Goal: Transaction & Acquisition: Purchase product/service

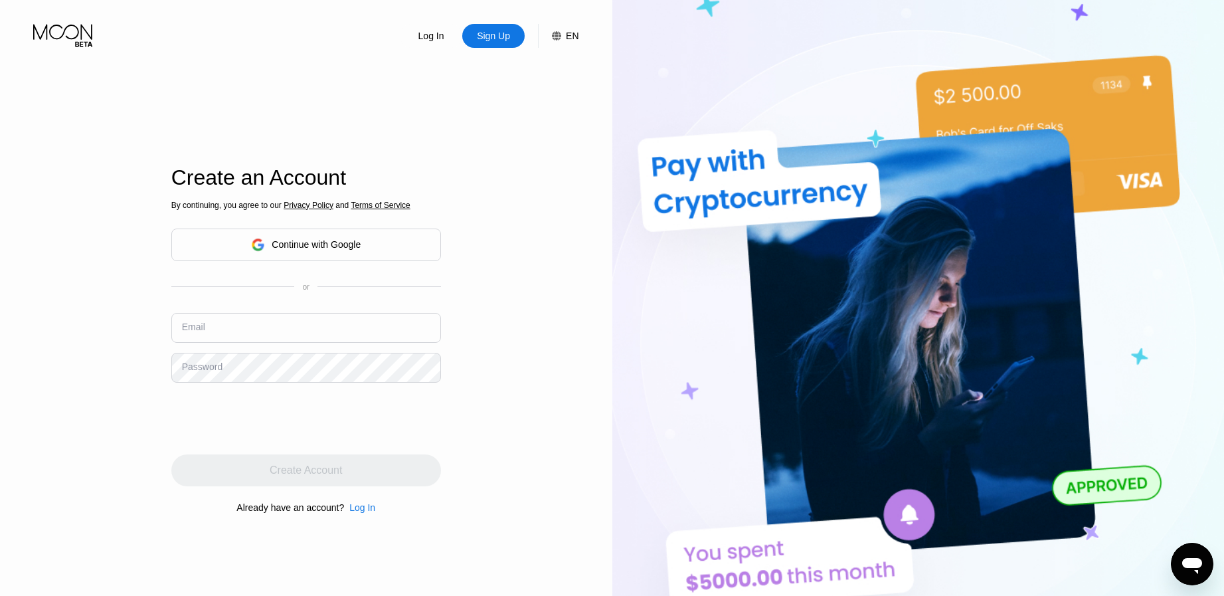
click at [247, 334] on input "text" at bounding box center [306, 328] width 270 height 30
paste input "[EMAIL_ADDRESS][DOMAIN_NAME]"
type input "[EMAIL_ADDRESS][DOMAIN_NAME]"
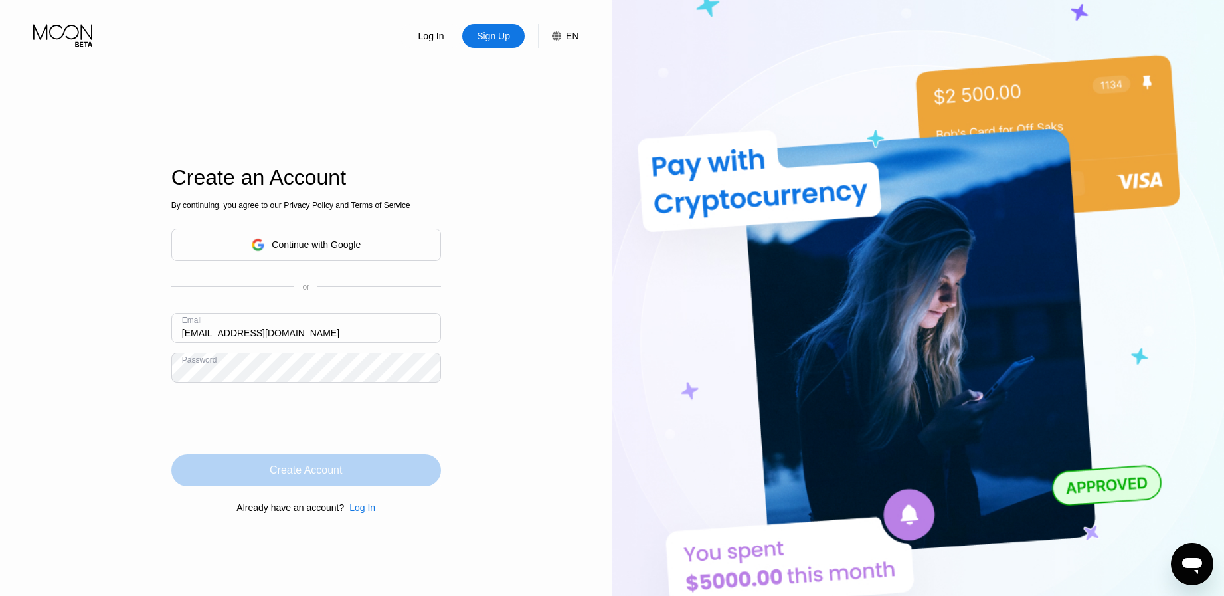
click at [372, 484] on div "Create Account" at bounding box center [306, 470] width 270 height 32
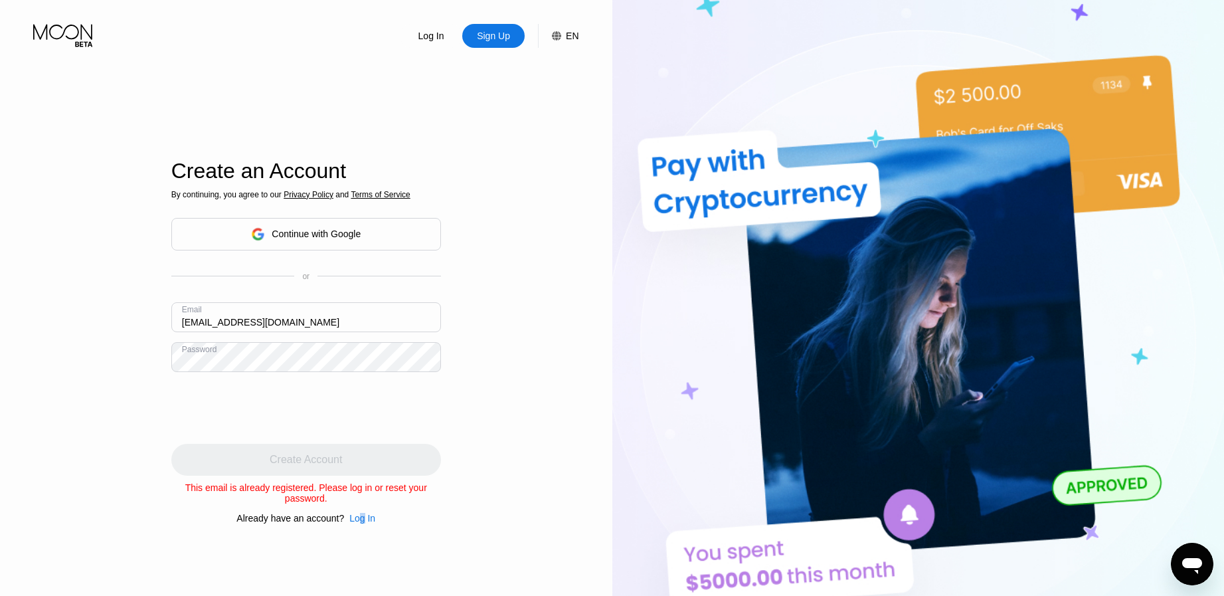
click at [363, 520] on div "Log In" at bounding box center [362, 518] width 26 height 11
click at [357, 523] on div "Log In" at bounding box center [362, 518] width 26 height 11
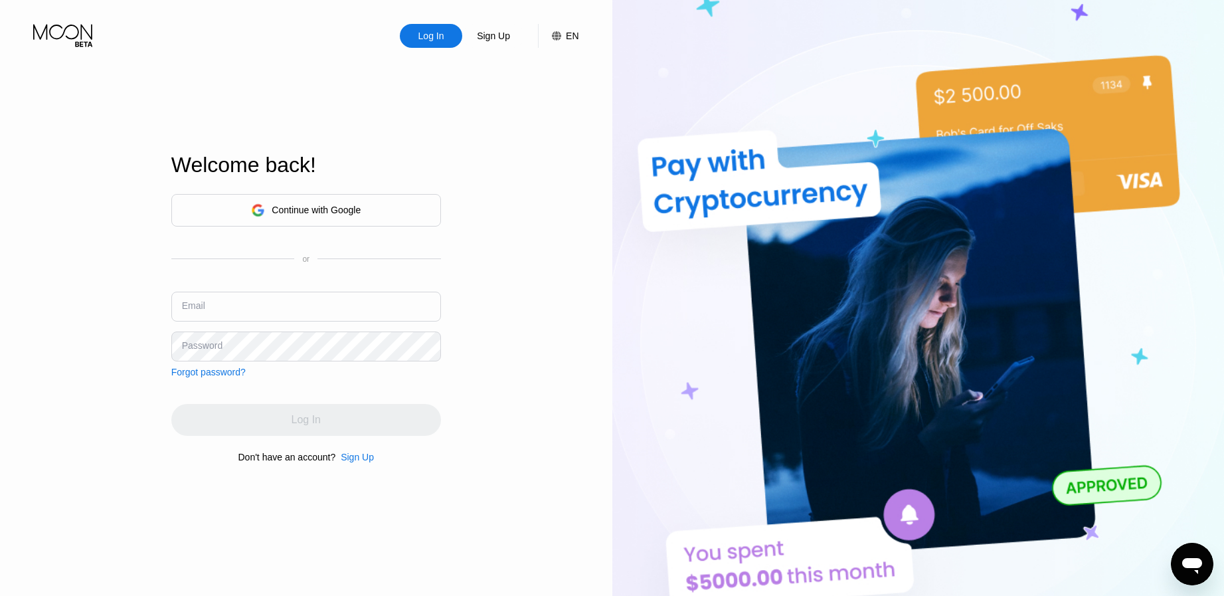
click at [332, 309] on input "text" at bounding box center [306, 307] width 270 height 30
paste input "ardayveonaustin77@outlook.com"
type input "ardayveonaustin77@outlook.com"
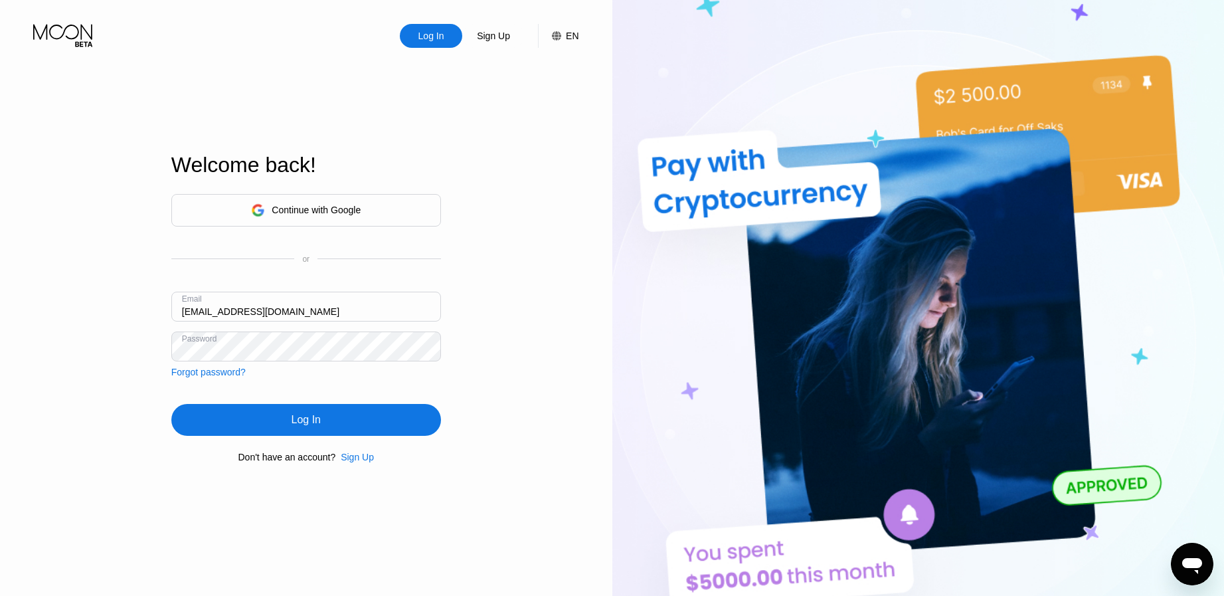
click at [303, 426] on div "Log In" at bounding box center [306, 419] width 29 height 13
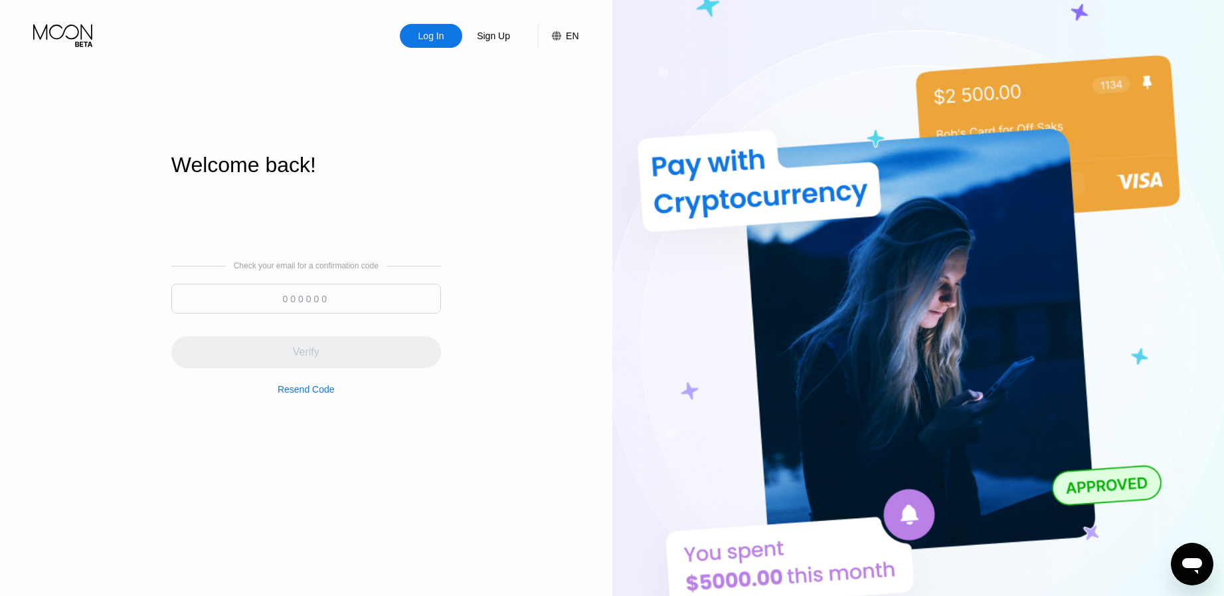
click at [251, 300] on input at bounding box center [306, 299] width 270 height 30
paste input "543979"
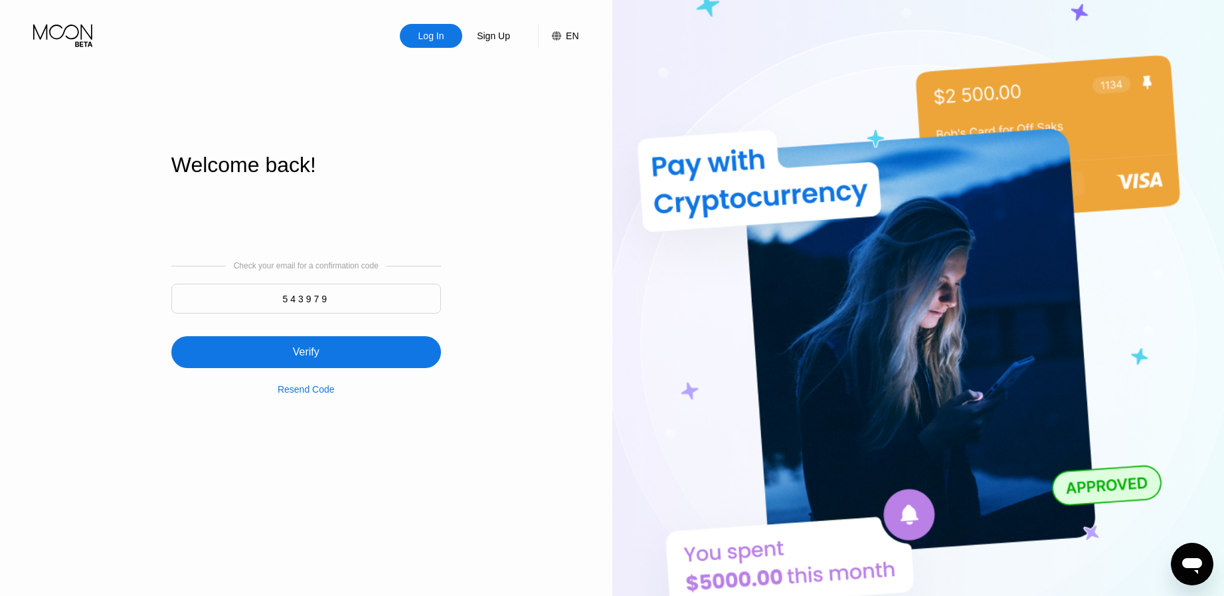
click at [290, 361] on div "Verify" at bounding box center [306, 352] width 270 height 32
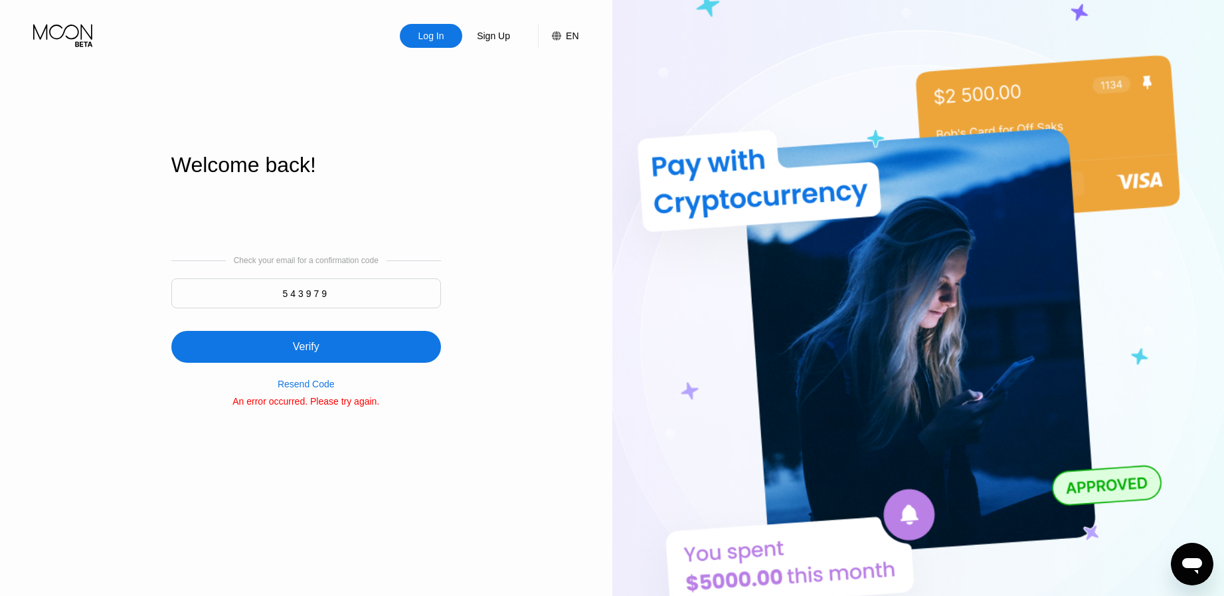
click at [366, 289] on input "543979" at bounding box center [306, 293] width 270 height 30
paste input
paste input "73070"
type input "573070"
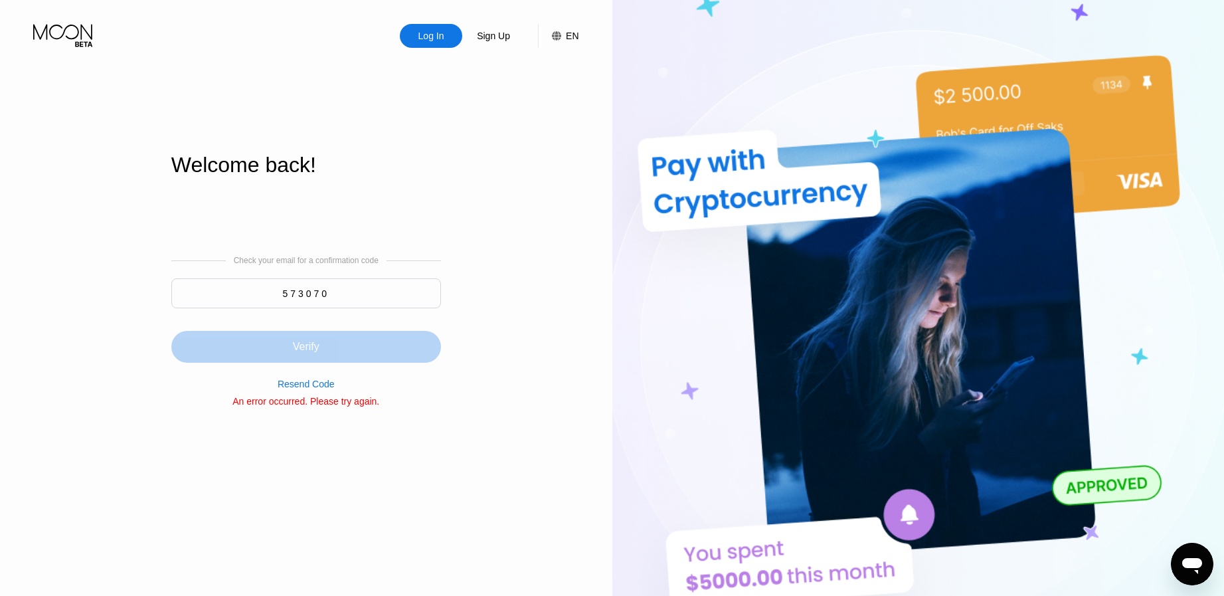
click at [298, 349] on div "Verify" at bounding box center [306, 346] width 27 height 13
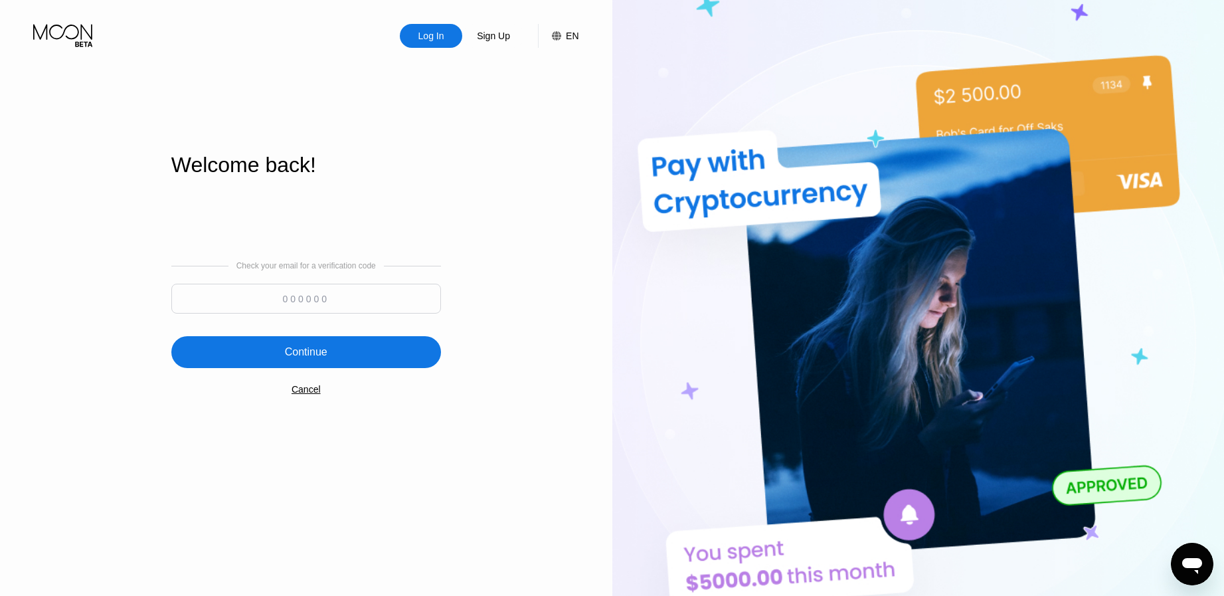
click at [355, 287] on input at bounding box center [306, 299] width 270 height 30
paste input "573070"
click at [316, 359] on div "Continue" at bounding box center [306, 351] width 43 height 13
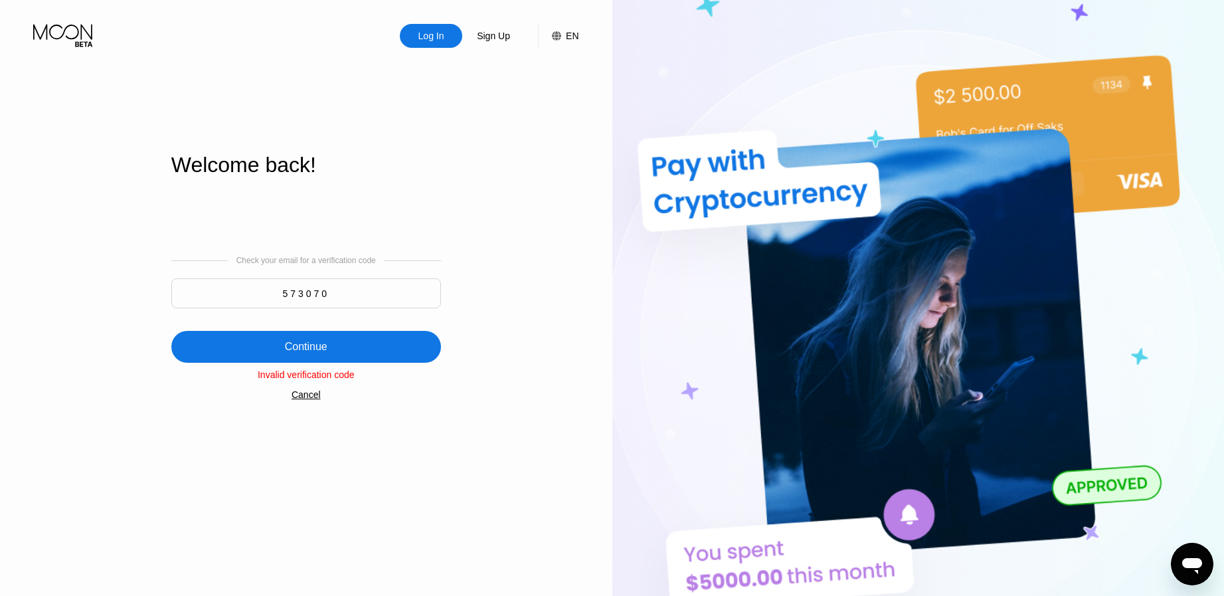
click at [361, 272] on div "Check your email for a verification code 573070" at bounding box center [306, 285] width 270 height 59
click at [365, 284] on input "573070" at bounding box center [306, 293] width 270 height 30
type input "573070"
click at [481, 280] on div "Log In Sign Up EN Language English Save Welcome back! Check your email for a ve…" at bounding box center [306, 328] width 613 height 656
click at [318, 367] on div "Check your email for a verification code 573070 Continue Invalid verification c…" at bounding box center [306, 328] width 270 height 270
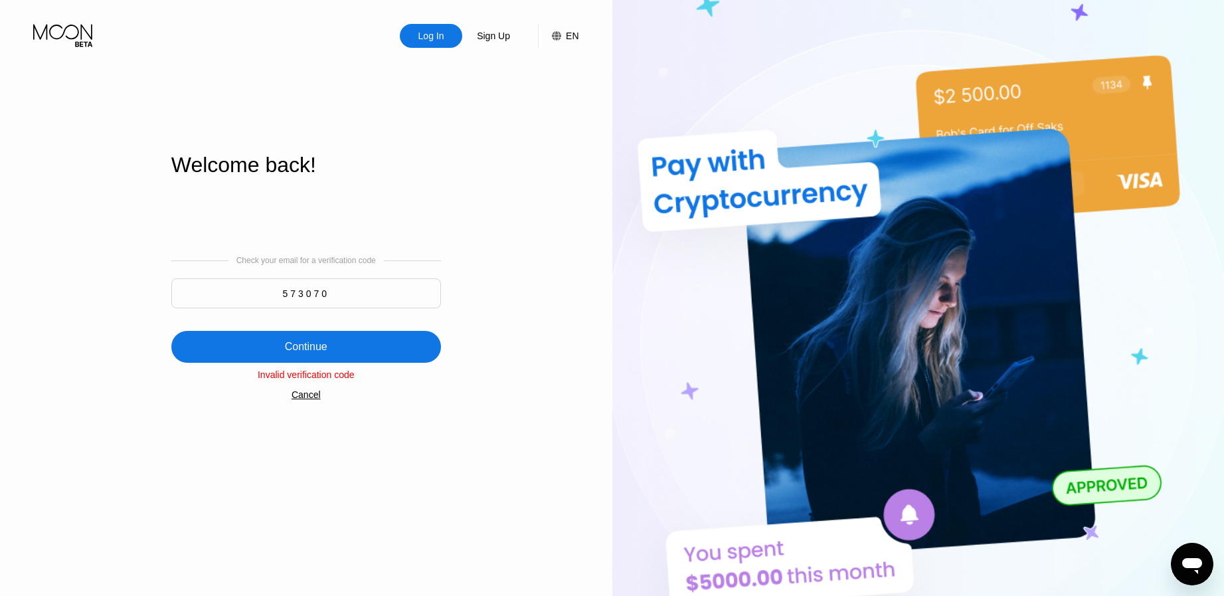
click at [339, 343] on div "Continue" at bounding box center [306, 347] width 270 height 32
click at [508, 37] on div "Sign Up" at bounding box center [494, 35] width 36 height 13
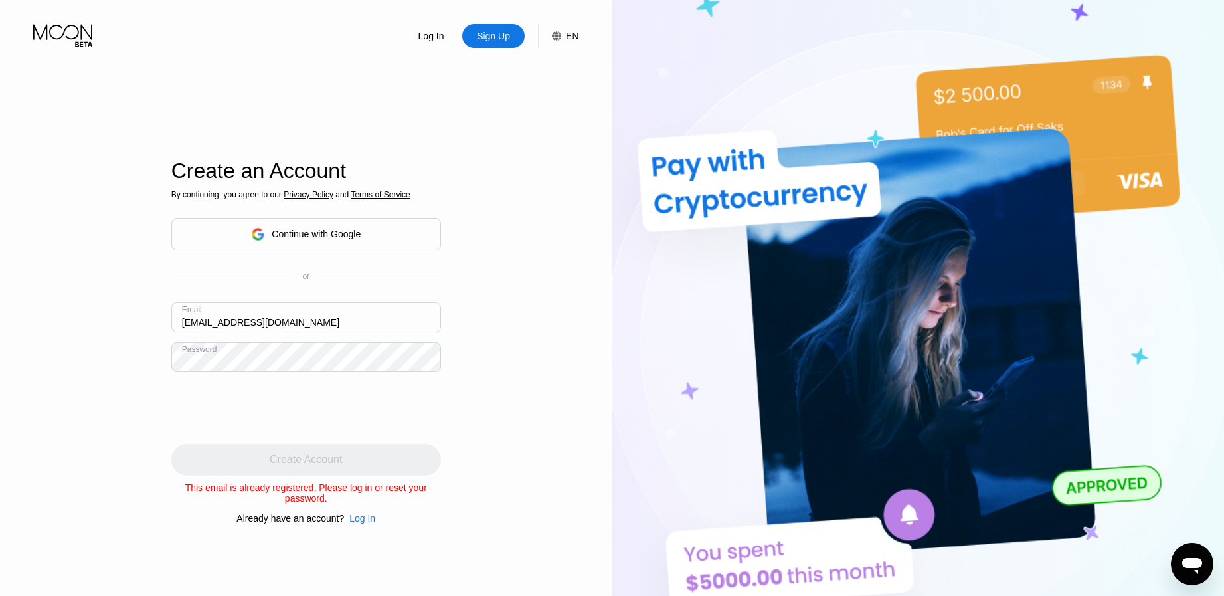
click at [304, 219] on div "Continue with Google" at bounding box center [306, 234] width 270 height 33
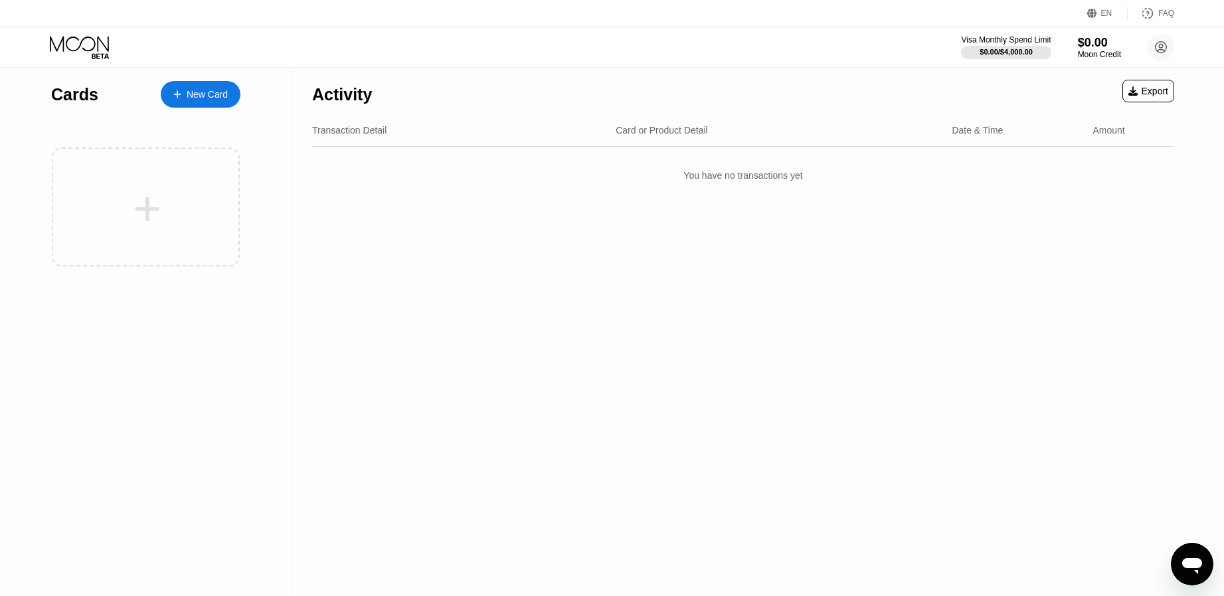
click at [207, 102] on div "New Card" at bounding box center [201, 94] width 80 height 27
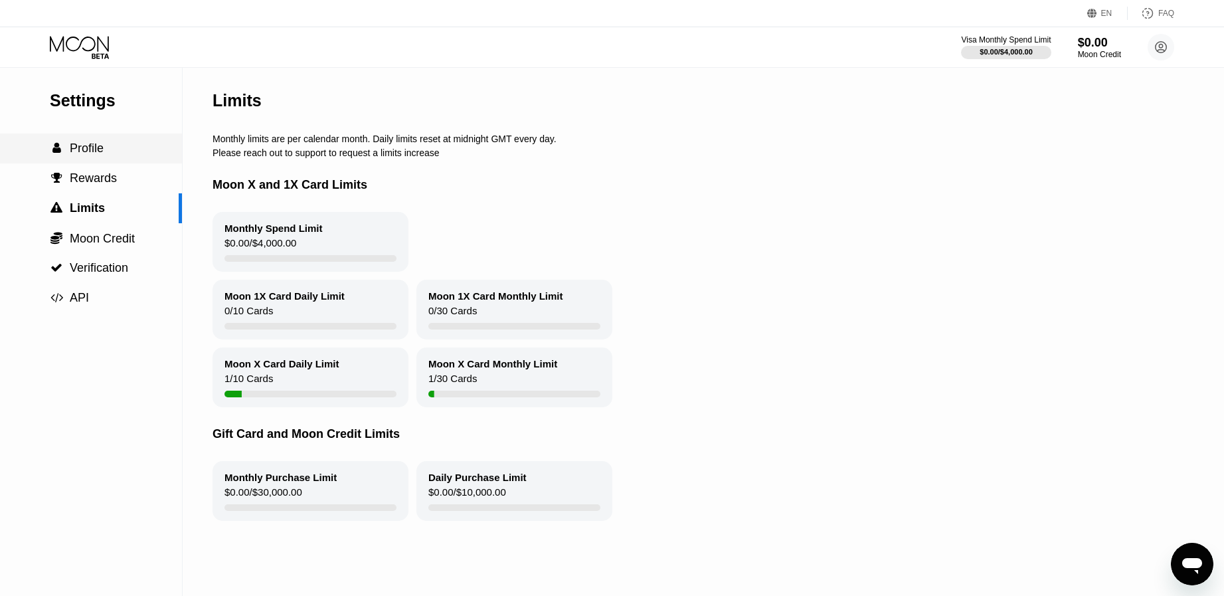
click at [117, 154] on div " Profile" at bounding box center [91, 149] width 182 height 14
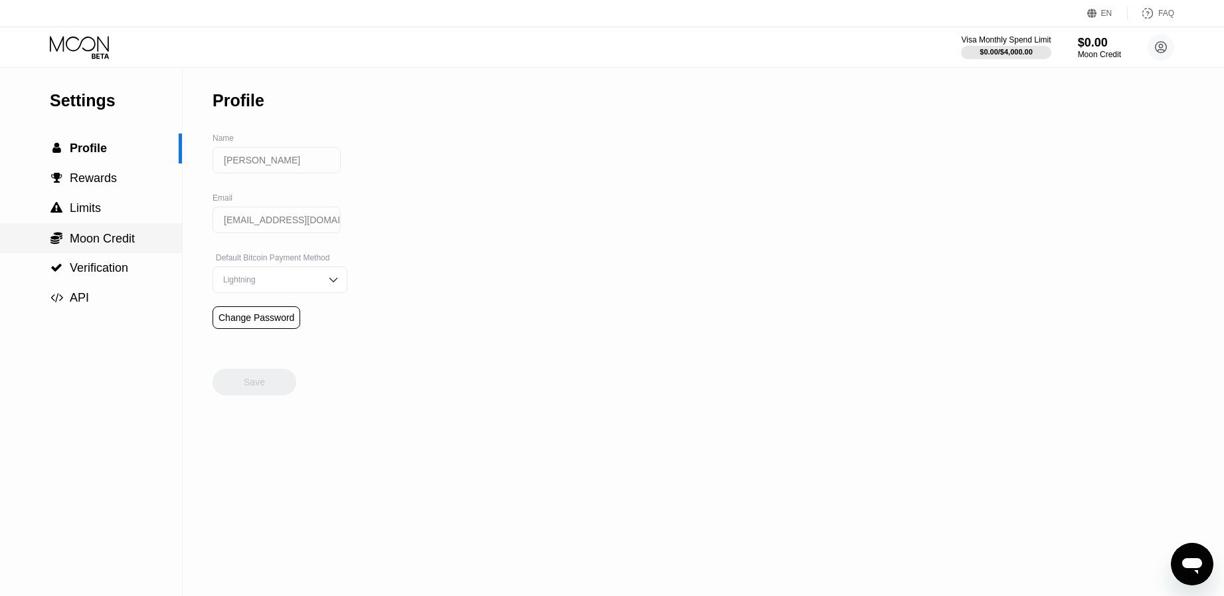
click at [91, 241] on span "Moon Credit" at bounding box center [102, 238] width 65 height 13
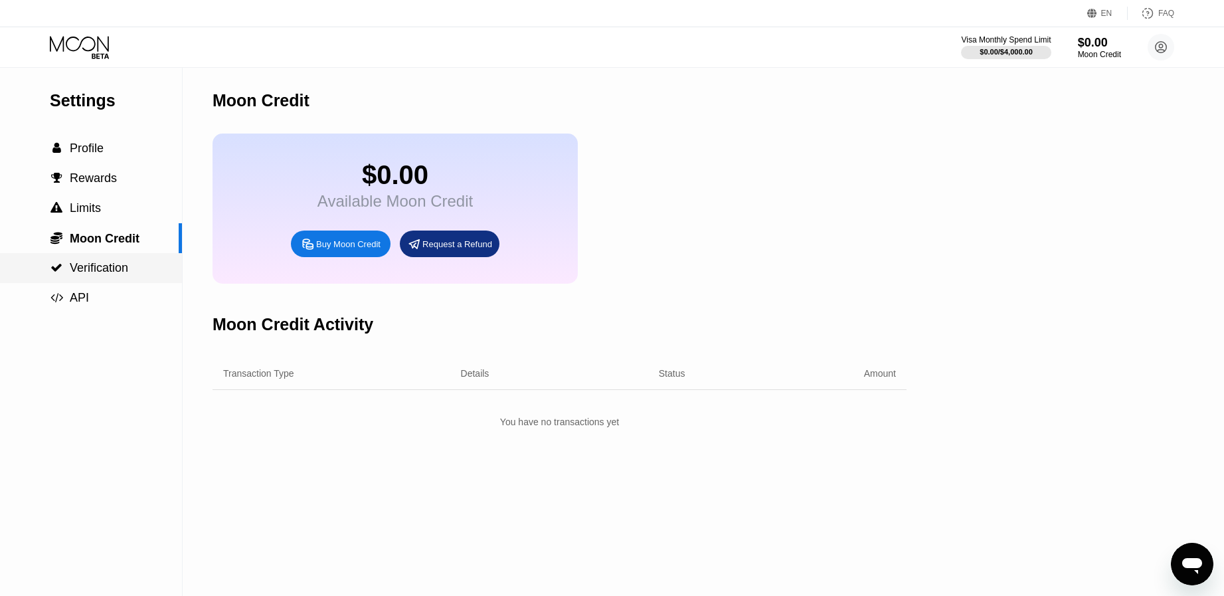
click at [103, 274] on span "Verification" at bounding box center [99, 267] width 58 height 13
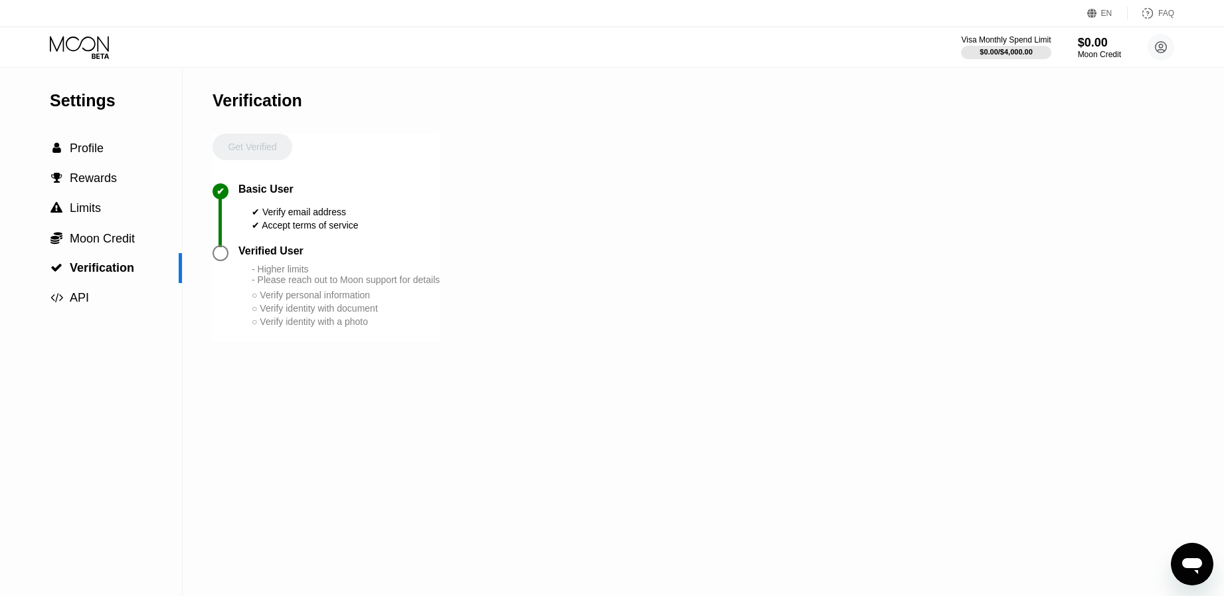
click at [90, 96] on div "Settings" at bounding box center [116, 100] width 132 height 19
click at [1089, 48] on div "$0.00" at bounding box center [1100, 42] width 45 height 14
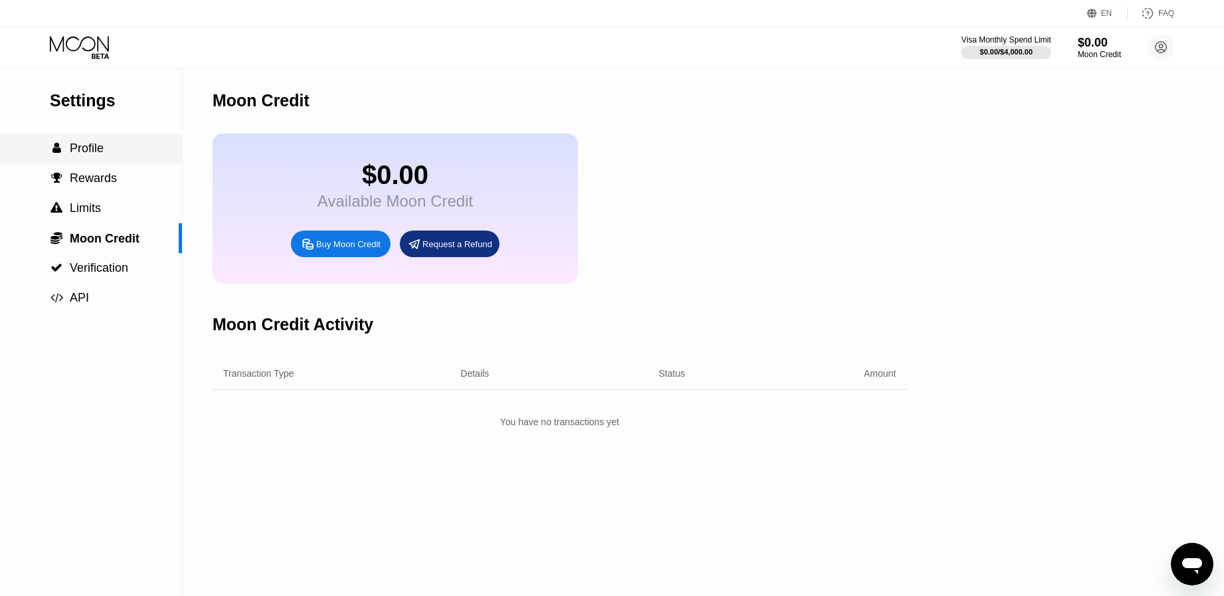
click at [84, 155] on span "Profile" at bounding box center [87, 148] width 34 height 13
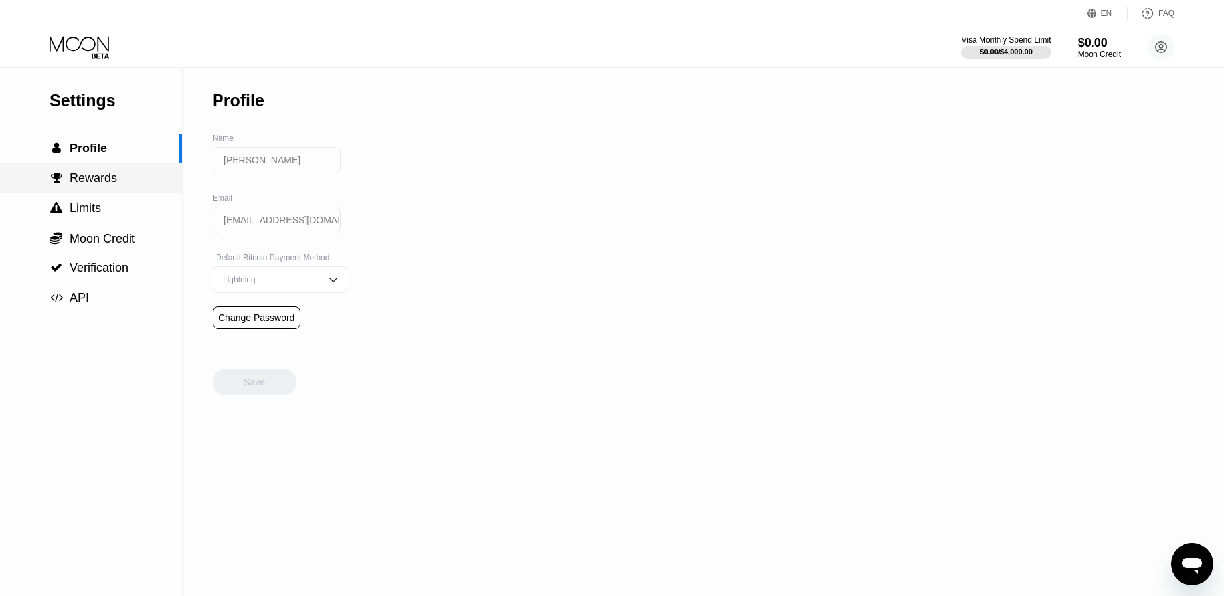
click at [114, 185] on span "Rewards" at bounding box center [93, 177] width 47 height 13
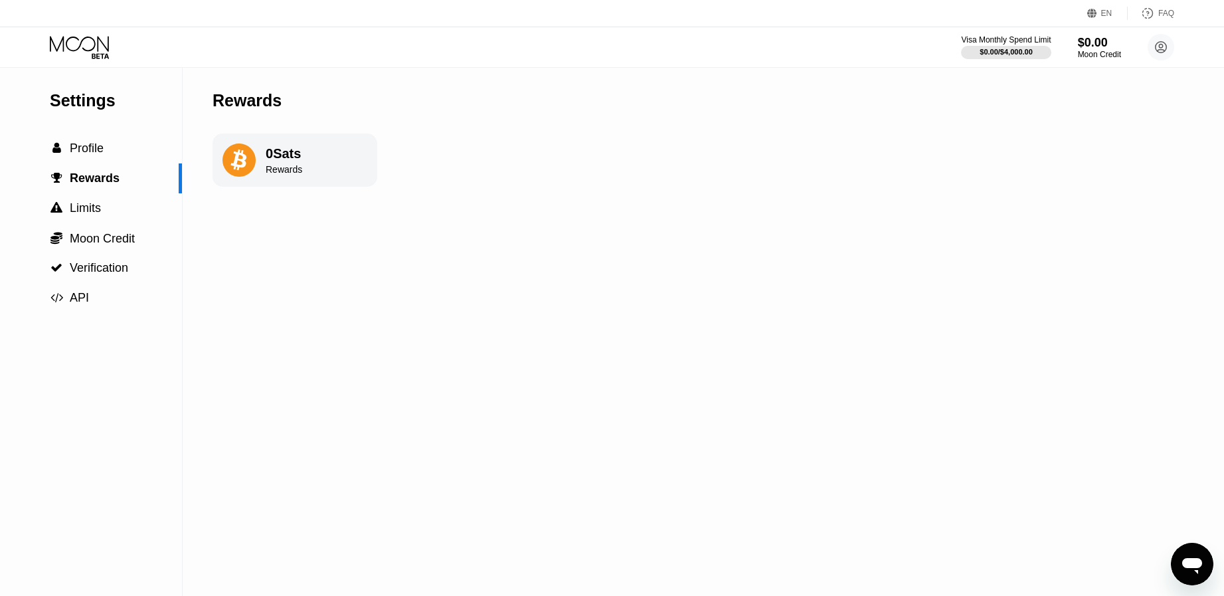
click at [1174, 47] on div "Visa Monthly Spend Limit $0.00 / $4,000.00 $0.00 Moon Credit Taras Popovchuk ta…" at bounding box center [612, 47] width 1224 height 40
click at [1166, 40] on circle at bounding box center [1161, 47] width 27 height 27
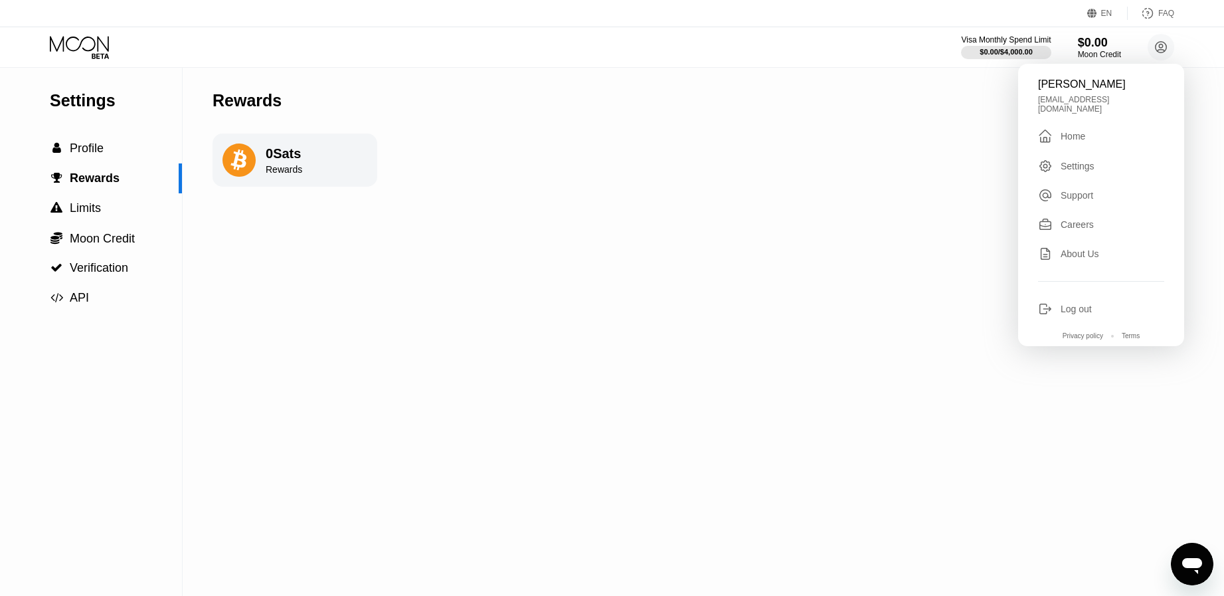
click at [1083, 131] on div "Home" at bounding box center [1073, 136] width 25 height 11
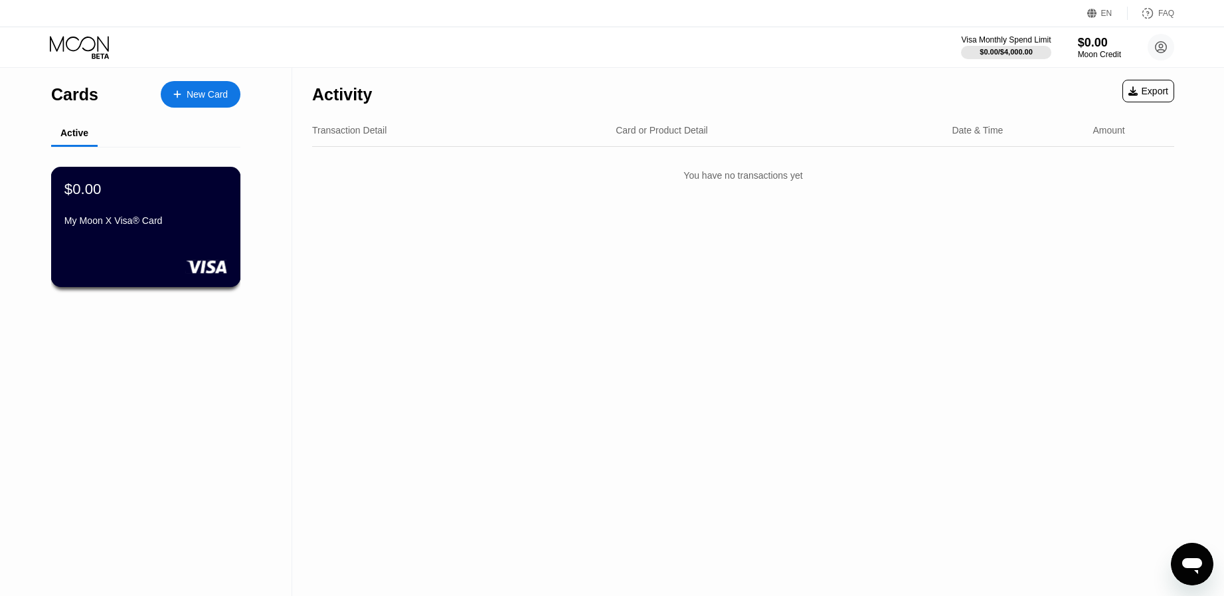
click at [181, 231] on div "My Moon X Visa® Card" at bounding box center [145, 223] width 163 height 16
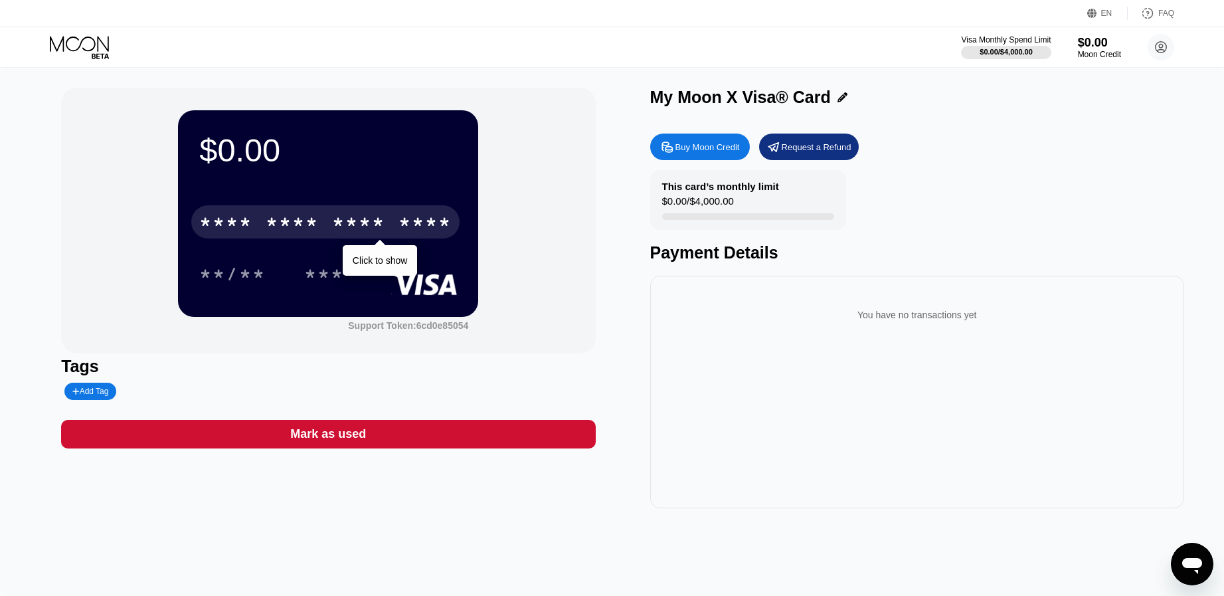
click at [258, 211] on div "* * * * * * * * * * * * ****" at bounding box center [325, 221] width 268 height 33
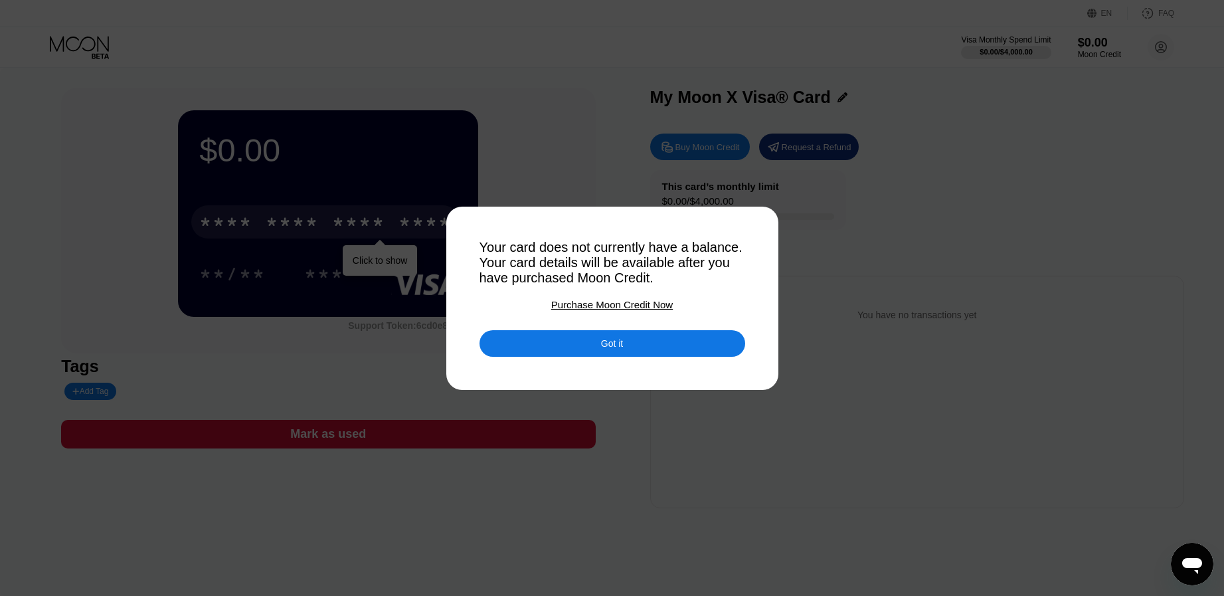
click at [566, 345] on div "Got it" at bounding box center [613, 343] width 266 height 27
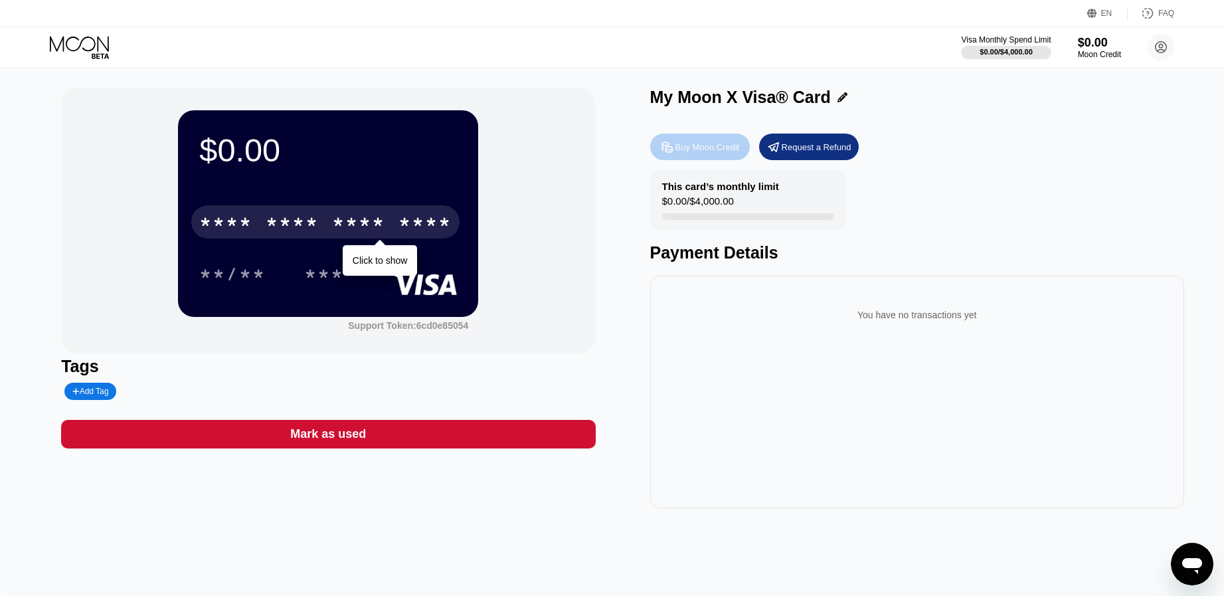
click at [722, 149] on div "Buy Moon Credit" at bounding box center [708, 147] width 64 height 11
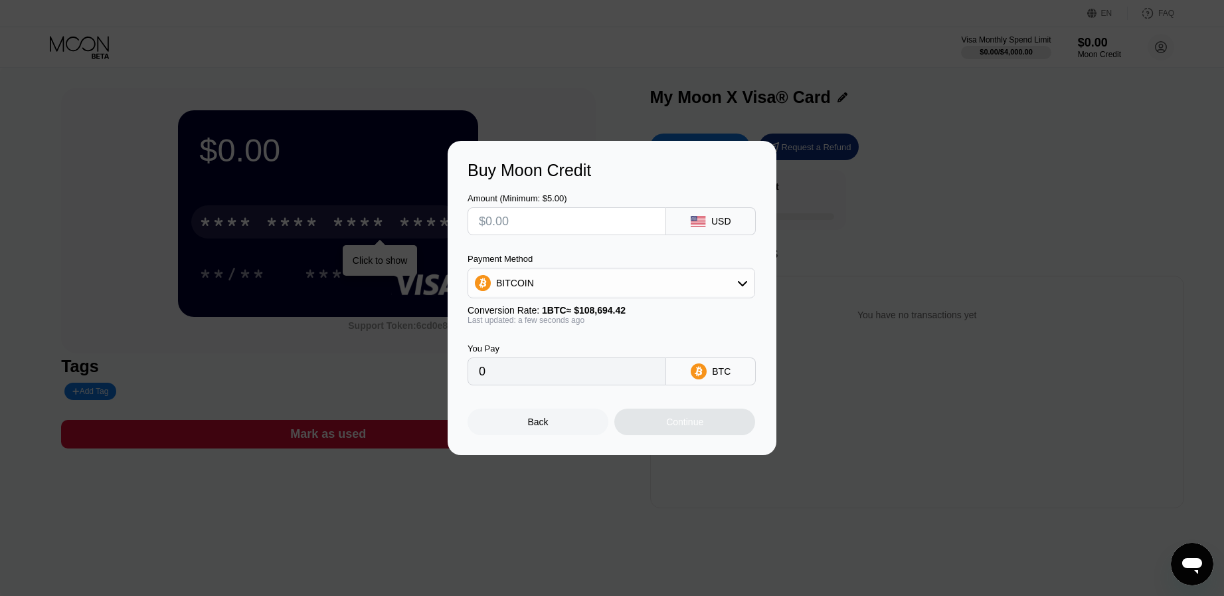
click at [625, 288] on div "BITCOIN" at bounding box center [611, 283] width 286 height 27
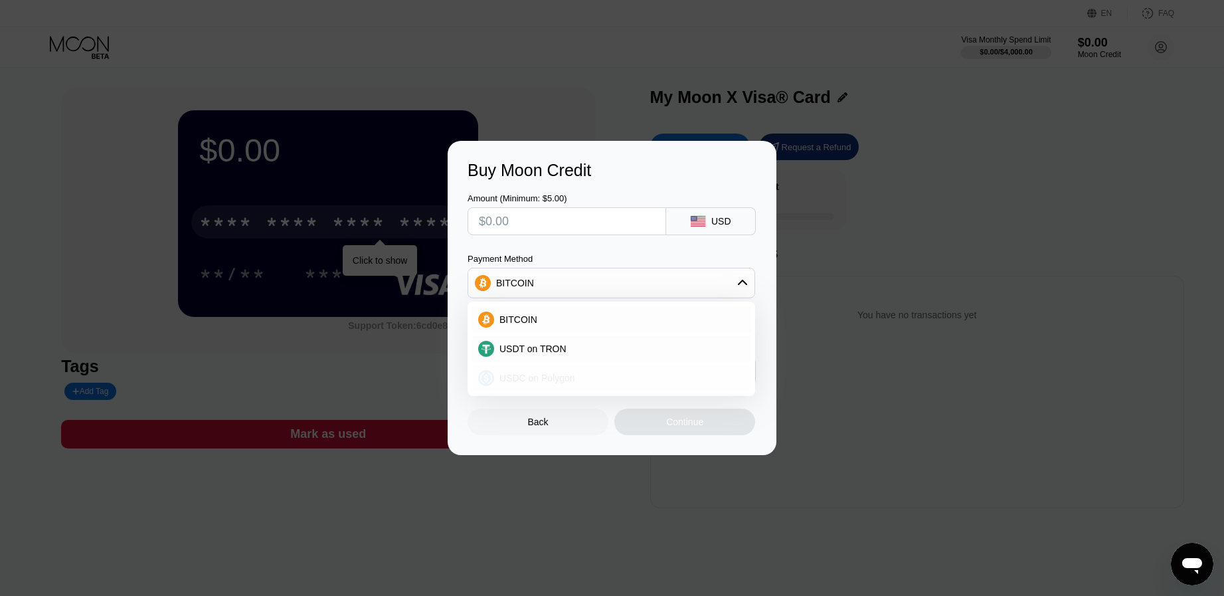
click at [609, 377] on div "USDC on Polygon" at bounding box center [619, 378] width 250 height 11
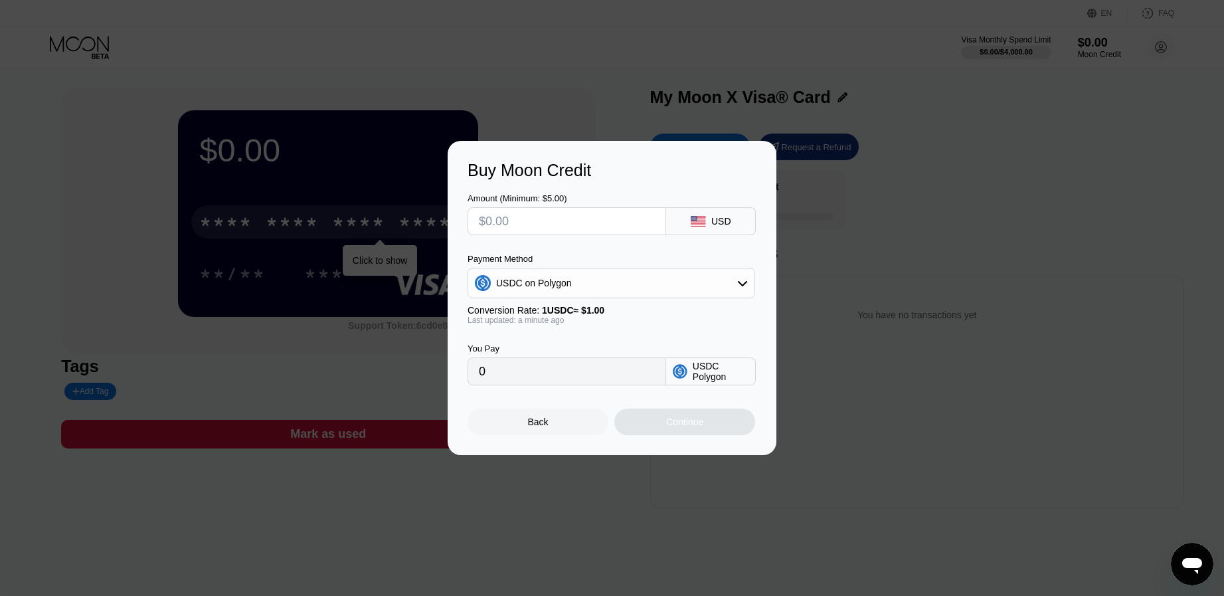
click at [708, 376] on div "USDC Polygon" at bounding box center [721, 371] width 56 height 21
click at [692, 279] on div "USDC on Polygon" at bounding box center [611, 283] width 286 height 27
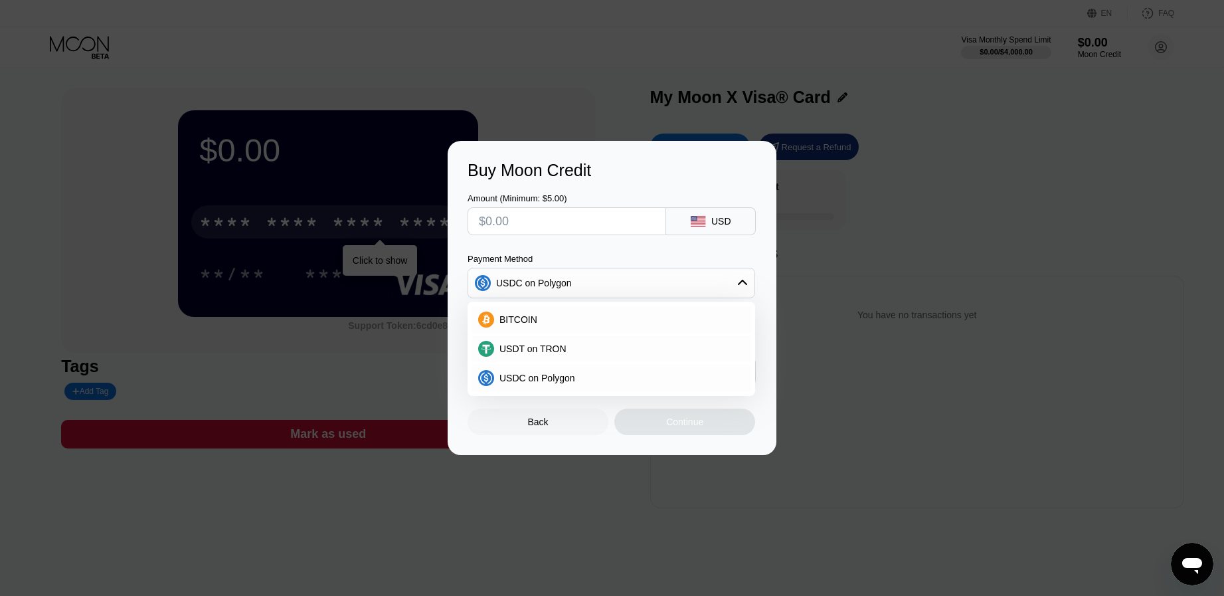
click at [692, 279] on div "USDC on Polygon" at bounding box center [611, 283] width 286 height 27
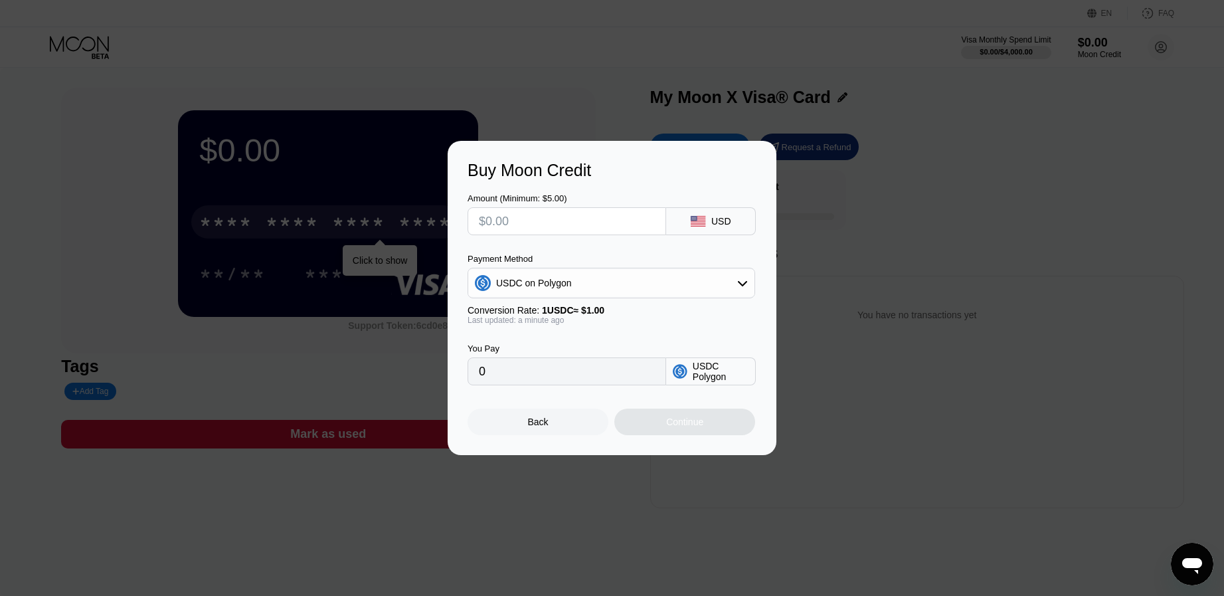
click at [594, 221] on input "text" at bounding box center [567, 221] width 176 height 27
